Goal: Task Accomplishment & Management: Use online tool/utility

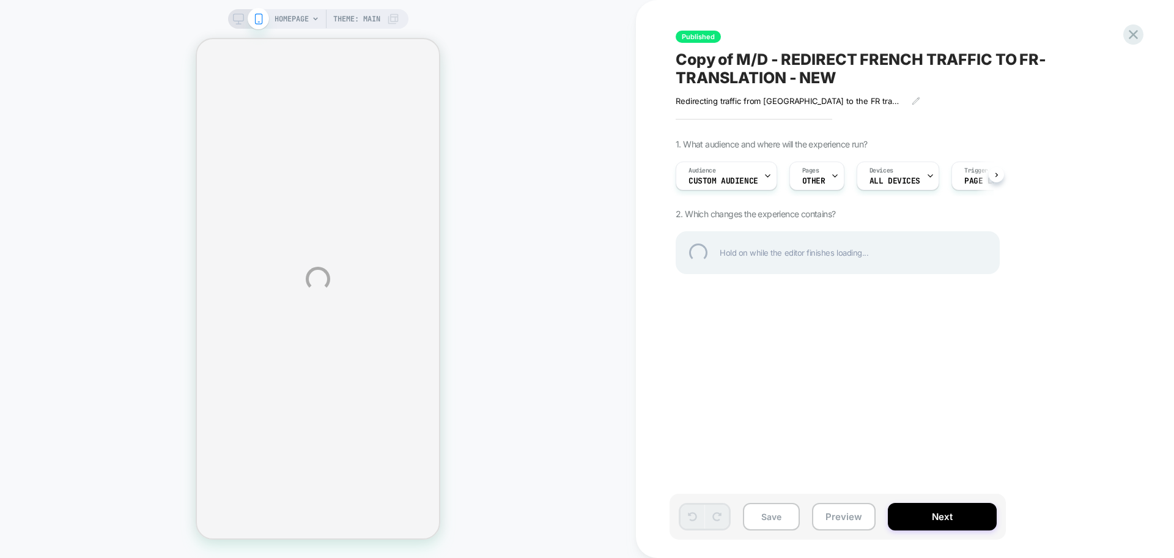
click at [767, 174] on div "HOMEPAGE Theme: MAIN Published Copy of M/D - REDIRECT FRENCH TRAFFIC TO FR-TRAN…" at bounding box center [587, 279] width 1174 height 558
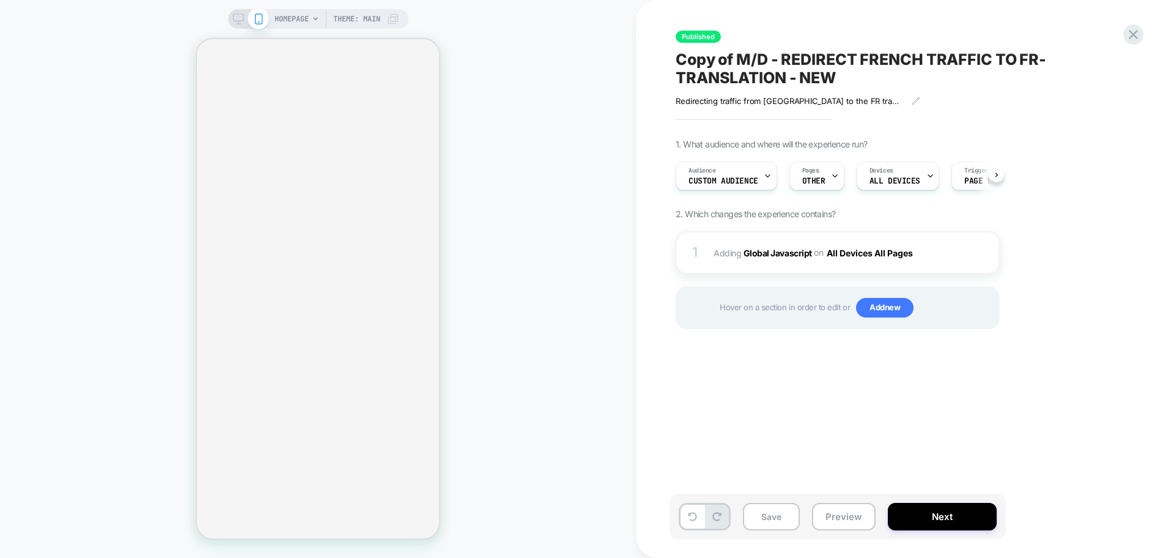
scroll to position [0, 1]
click at [769, 174] on icon at bounding box center [767, 176] width 8 height 8
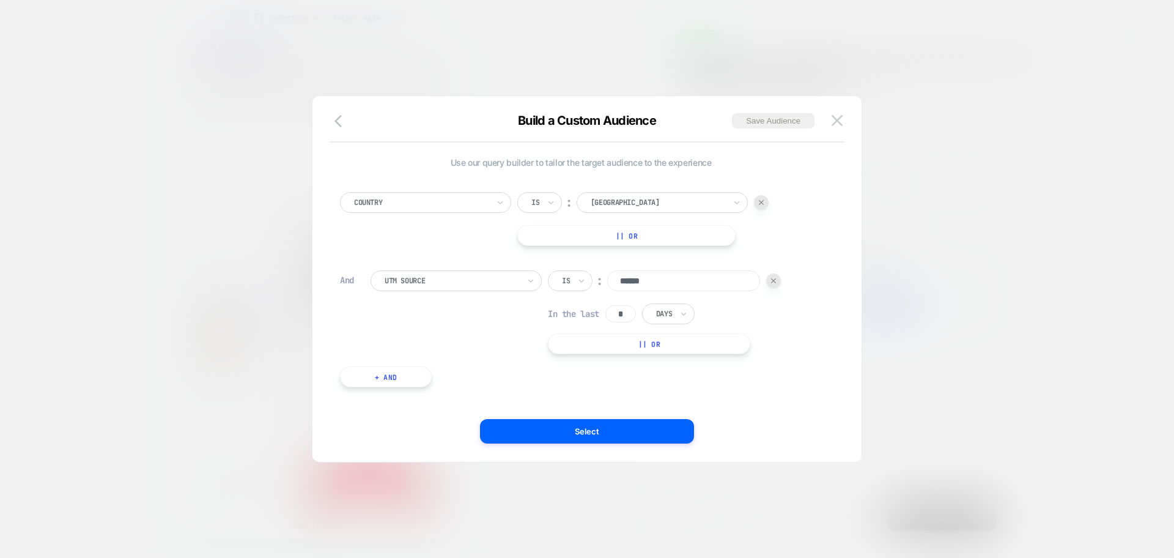
scroll to position [0, 0]
